Goal: Task Accomplishment & Management: Use online tool/utility

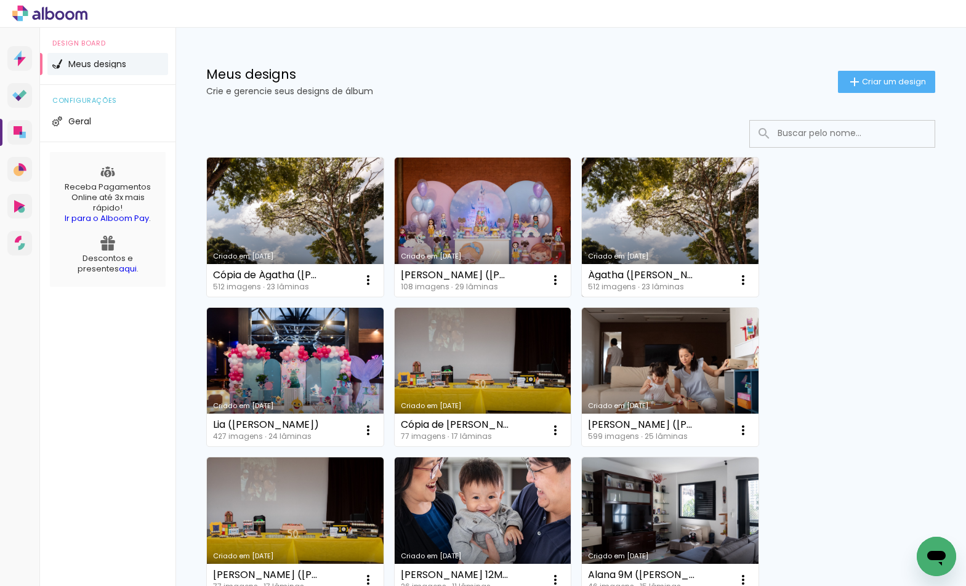
click at [630, 221] on link "Criado em [DATE]" at bounding box center [670, 227] width 177 height 139
